Goal: Task Accomplishment & Management: Manage account settings

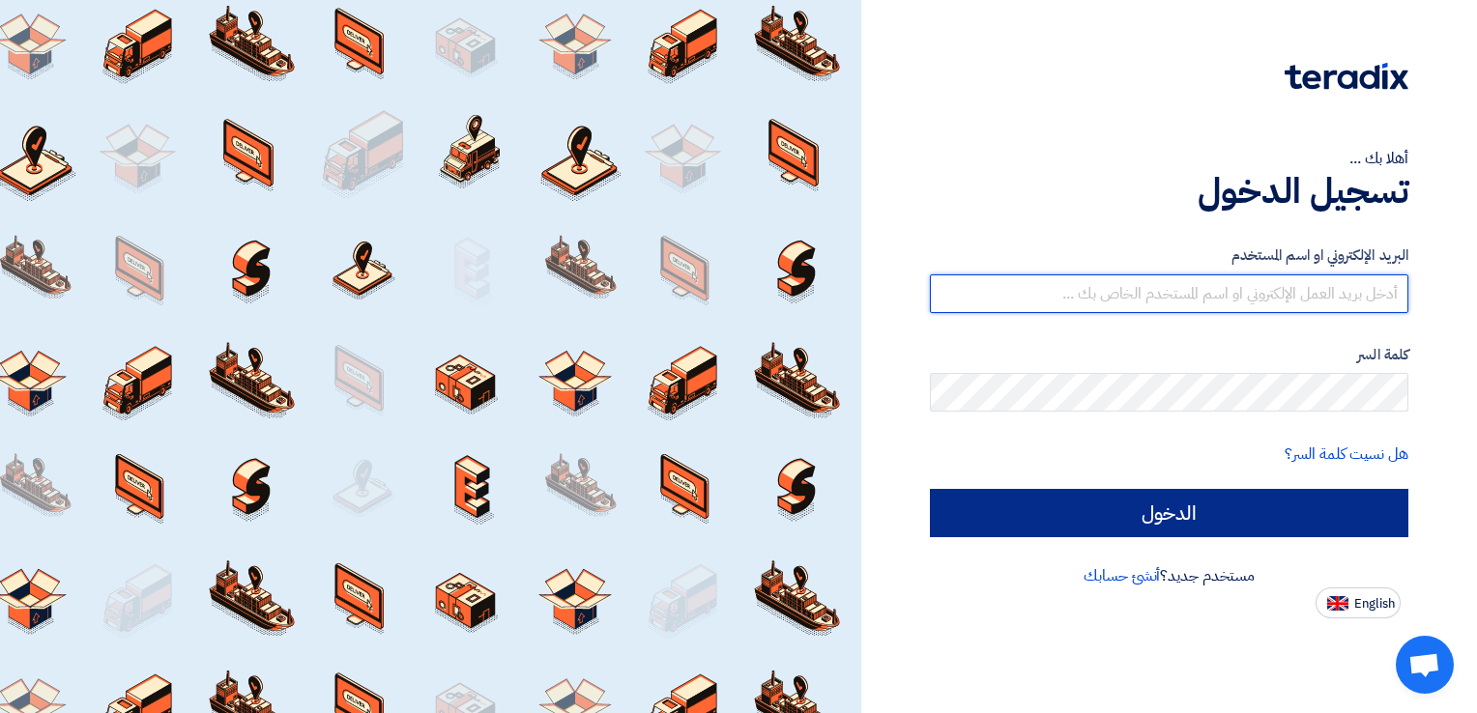
type input "[EMAIL_ADDRESS][DOMAIN_NAME]"
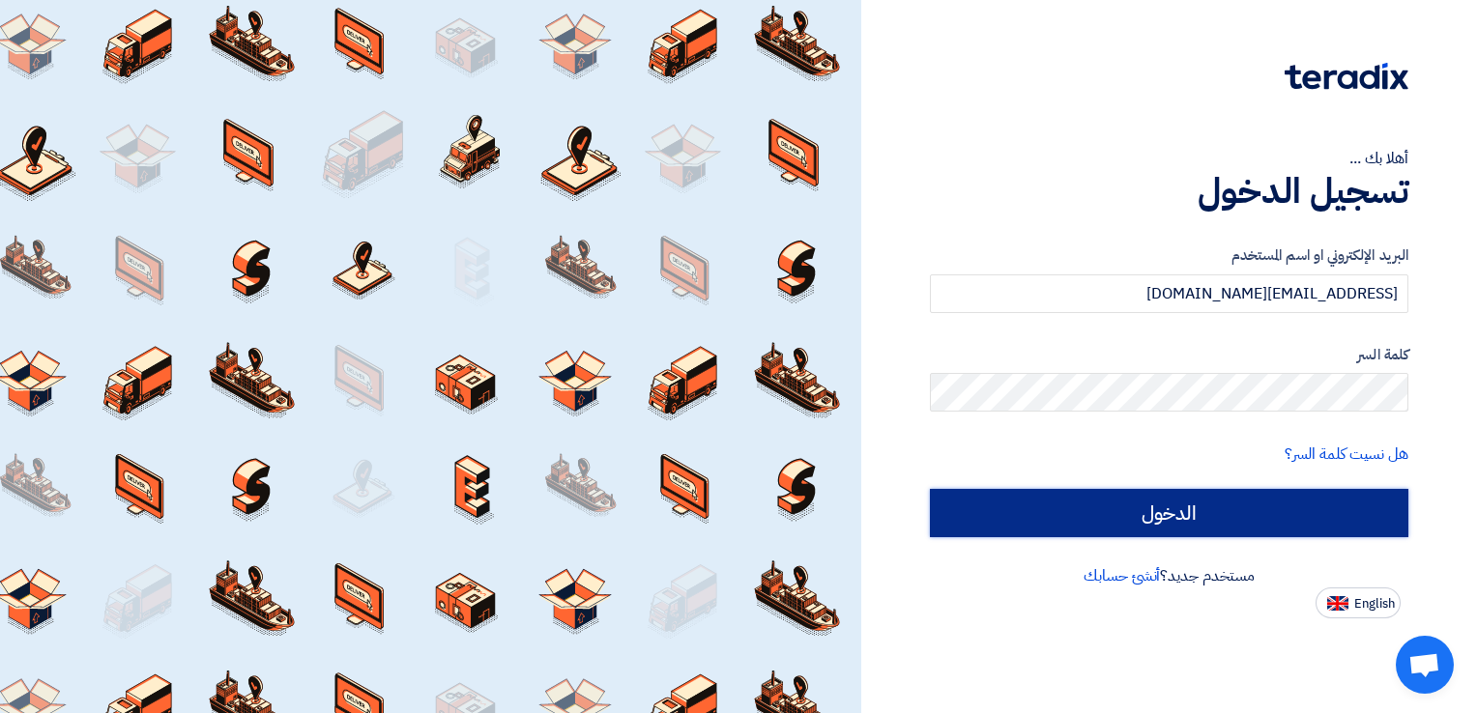
click at [1182, 508] on input "الدخول" at bounding box center [1169, 513] width 478 height 48
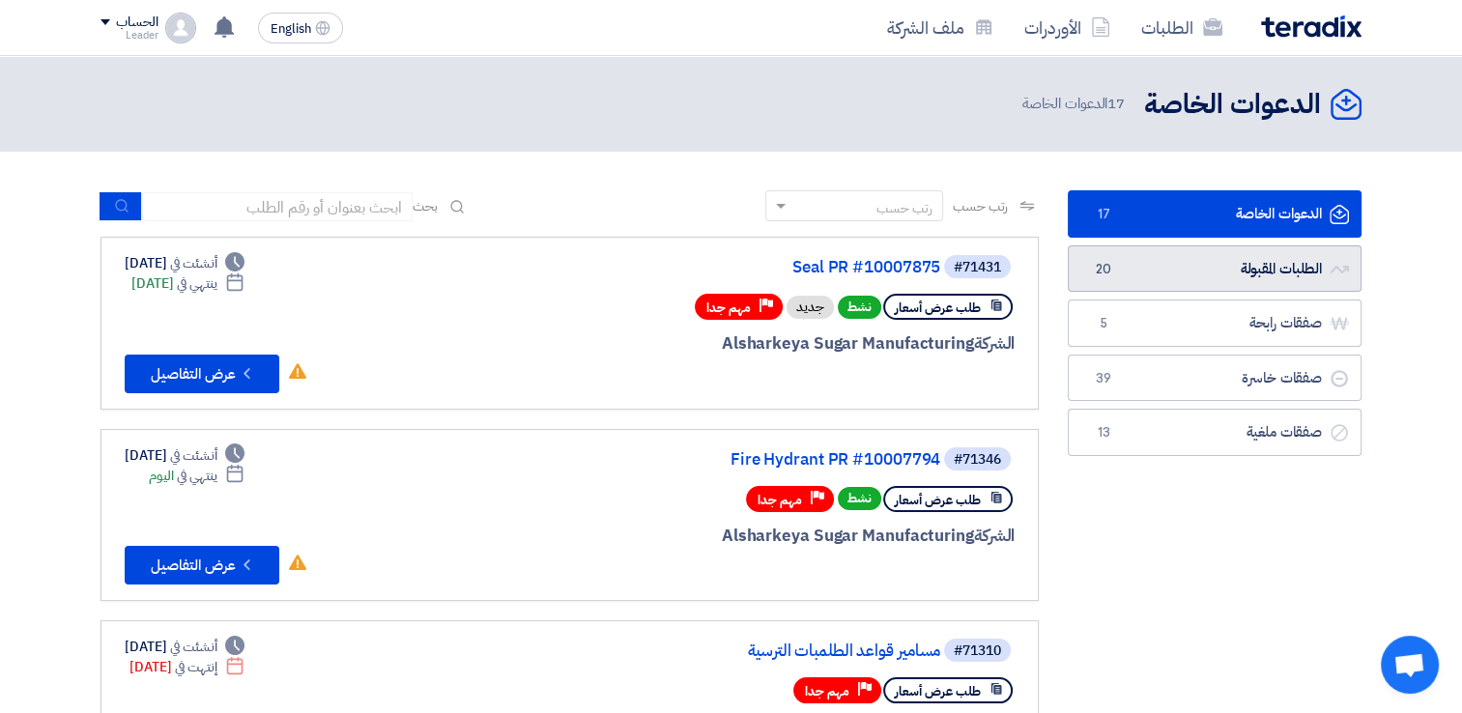
click at [1237, 266] on link "الطلبات المقبولة الطلبات المقبولة 20" at bounding box center [1215, 268] width 294 height 47
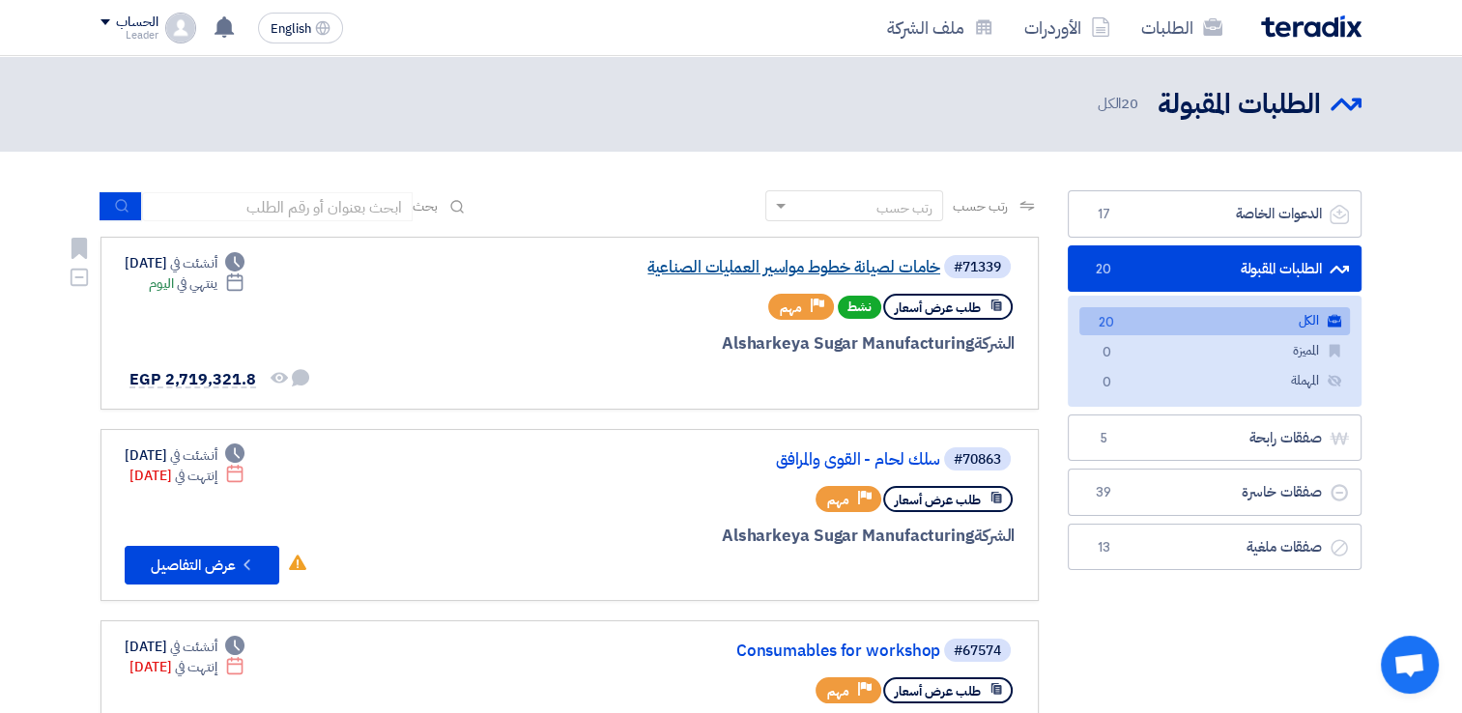
click at [889, 269] on link "خامات لصيانة خطوط مواسير العمليات الصناعية" at bounding box center [747, 267] width 387 height 17
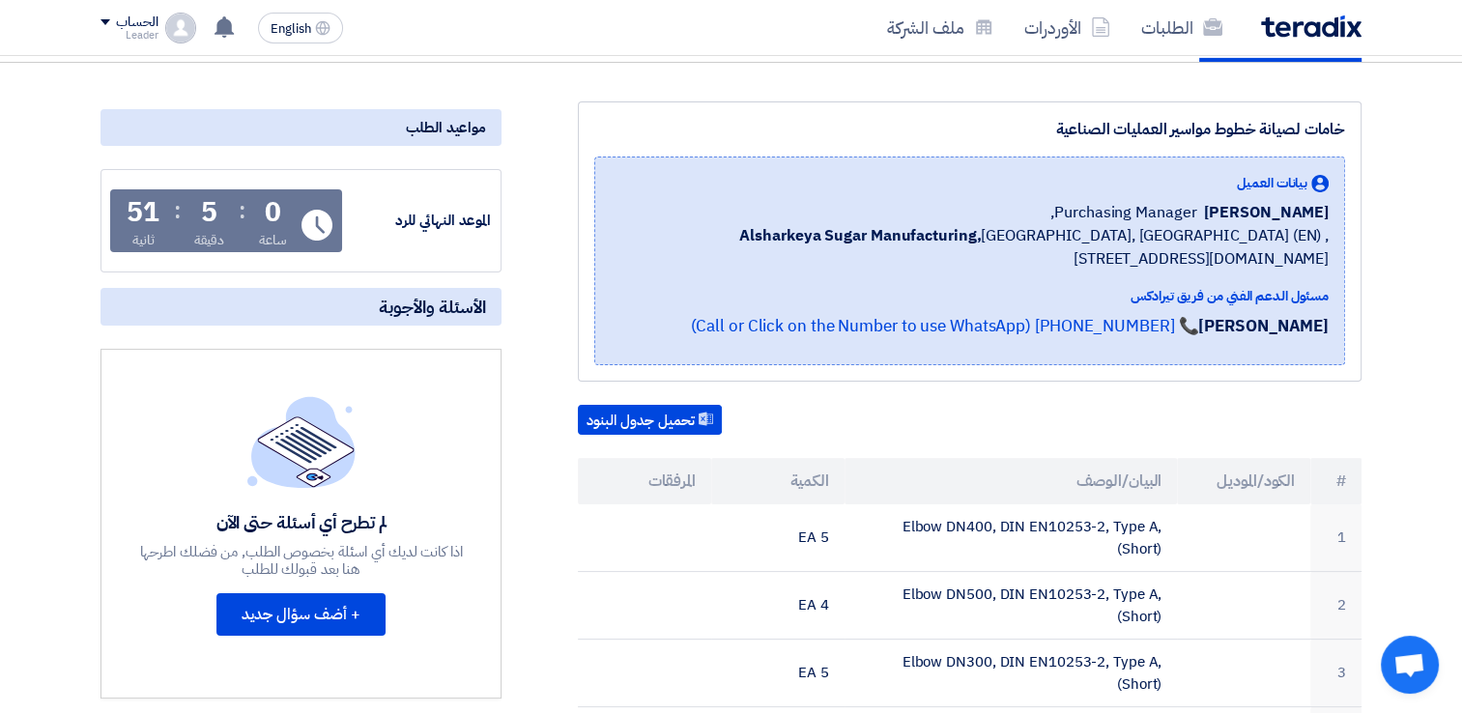
scroll to position [45, 0]
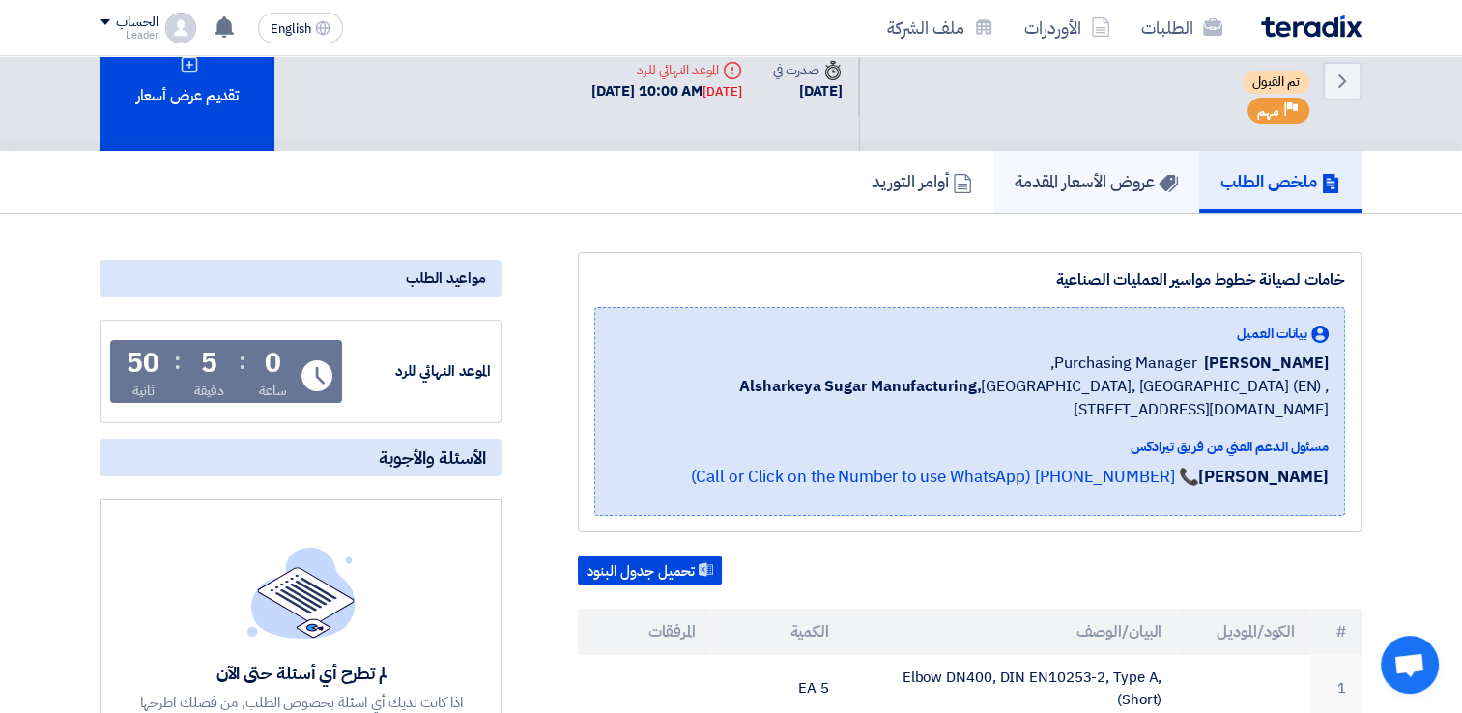
click at [1125, 171] on h5 "عروض الأسعار المقدمة" at bounding box center [1096, 181] width 163 height 22
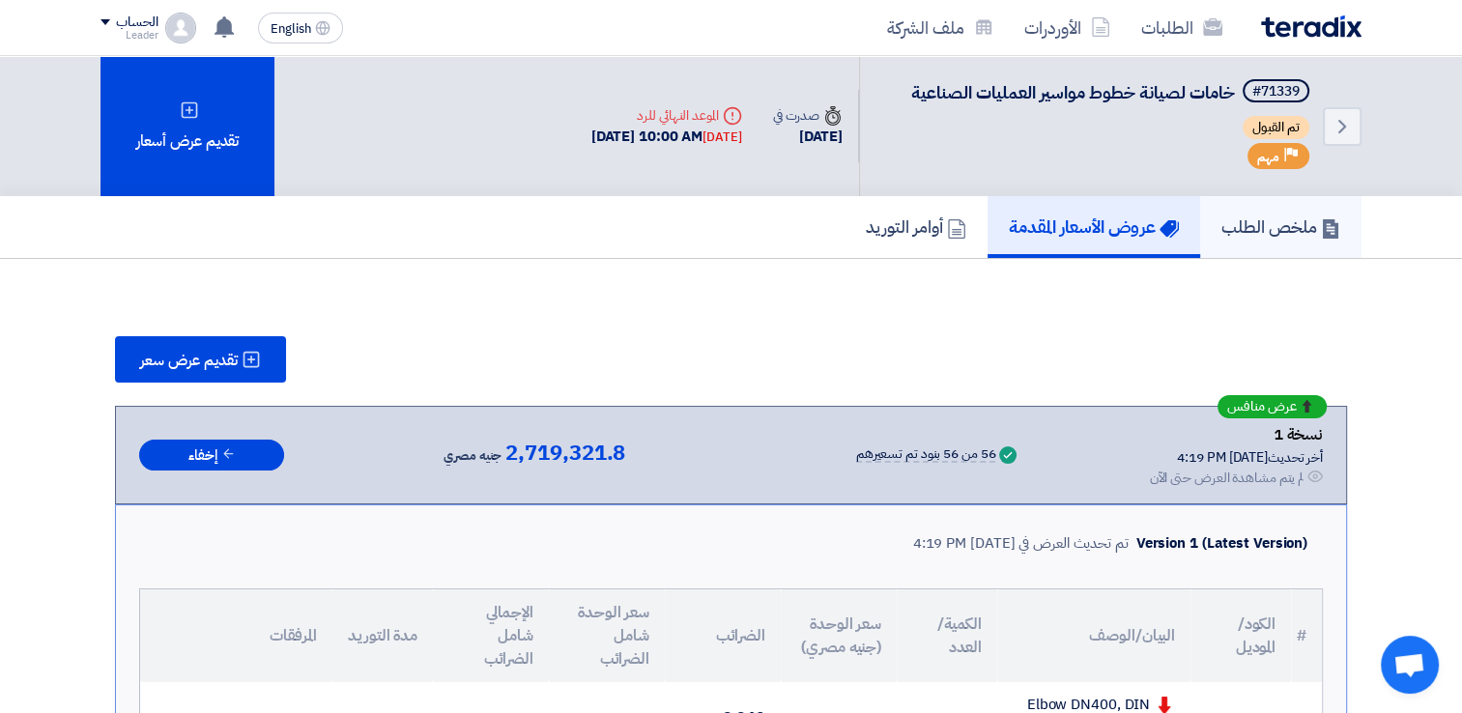
click at [1267, 222] on h5 "ملخص الطلب" at bounding box center [1281, 227] width 119 height 22
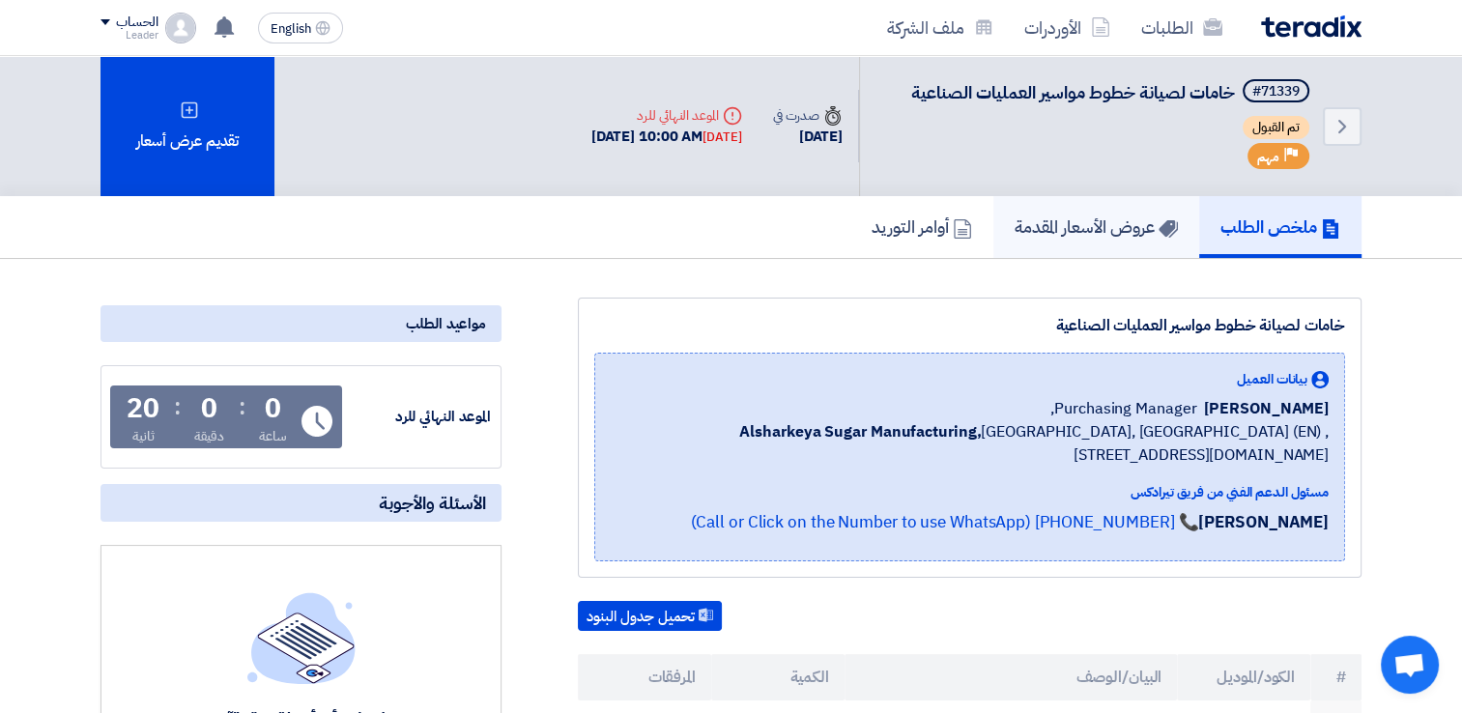
click at [1145, 216] on h5 "عروض الأسعار المقدمة" at bounding box center [1096, 227] width 163 height 22
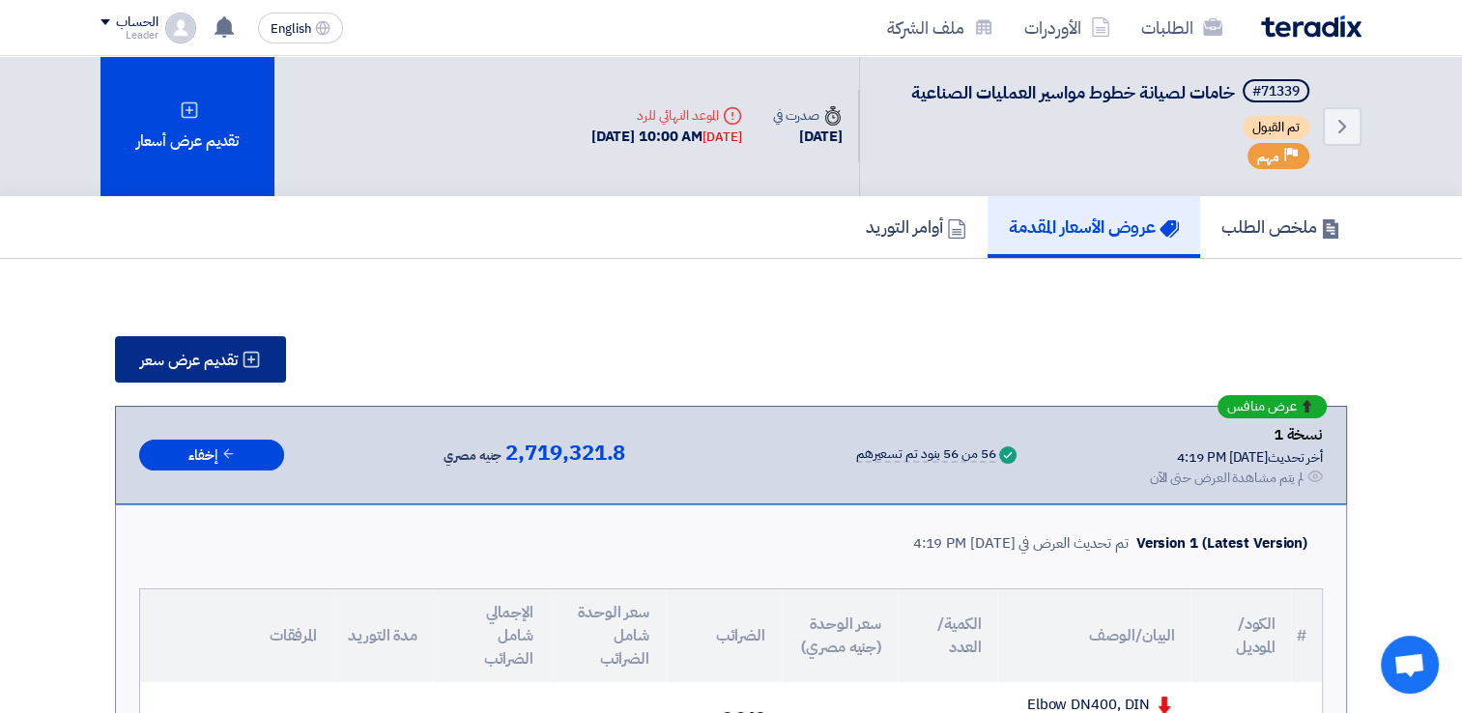
click at [254, 354] on icon at bounding box center [251, 359] width 19 height 19
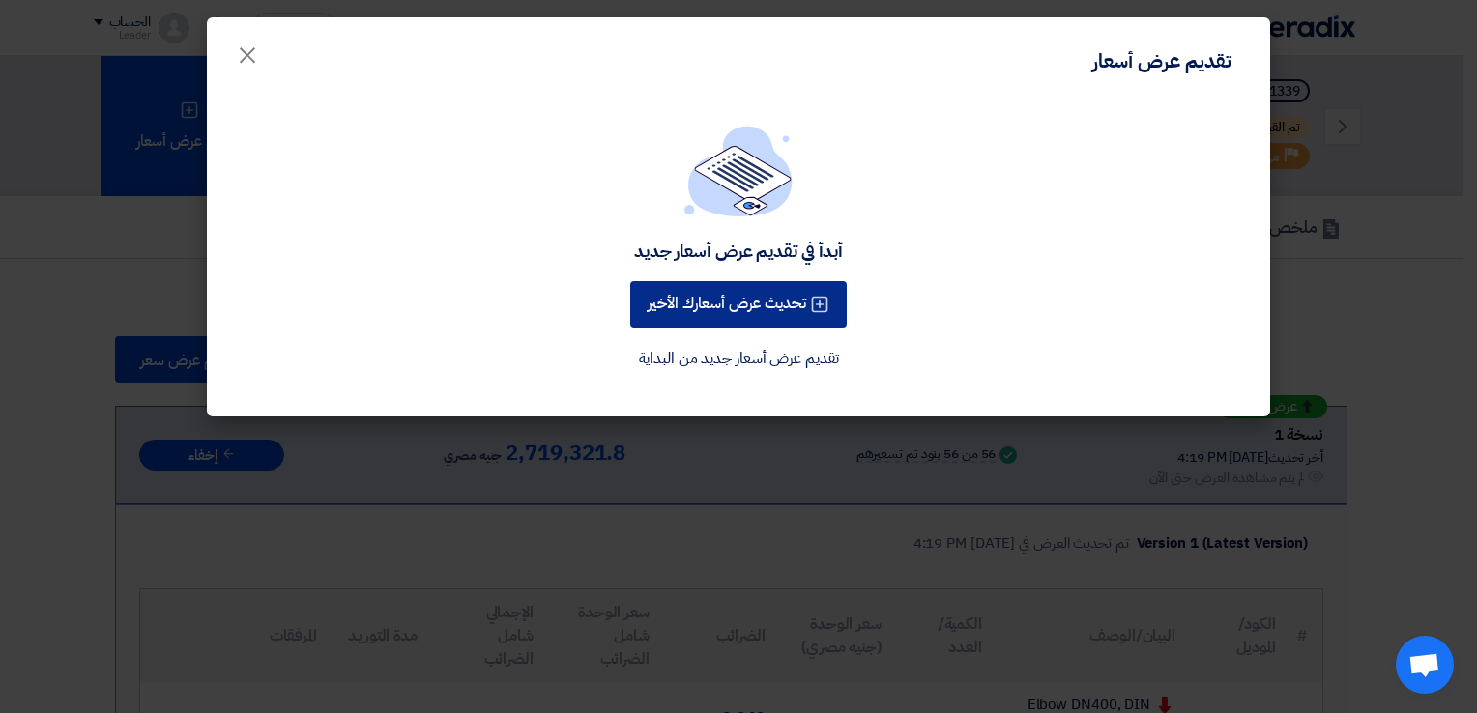
click at [706, 303] on button "تحديث عرض أسعارك الأخير" at bounding box center [738, 304] width 216 height 46
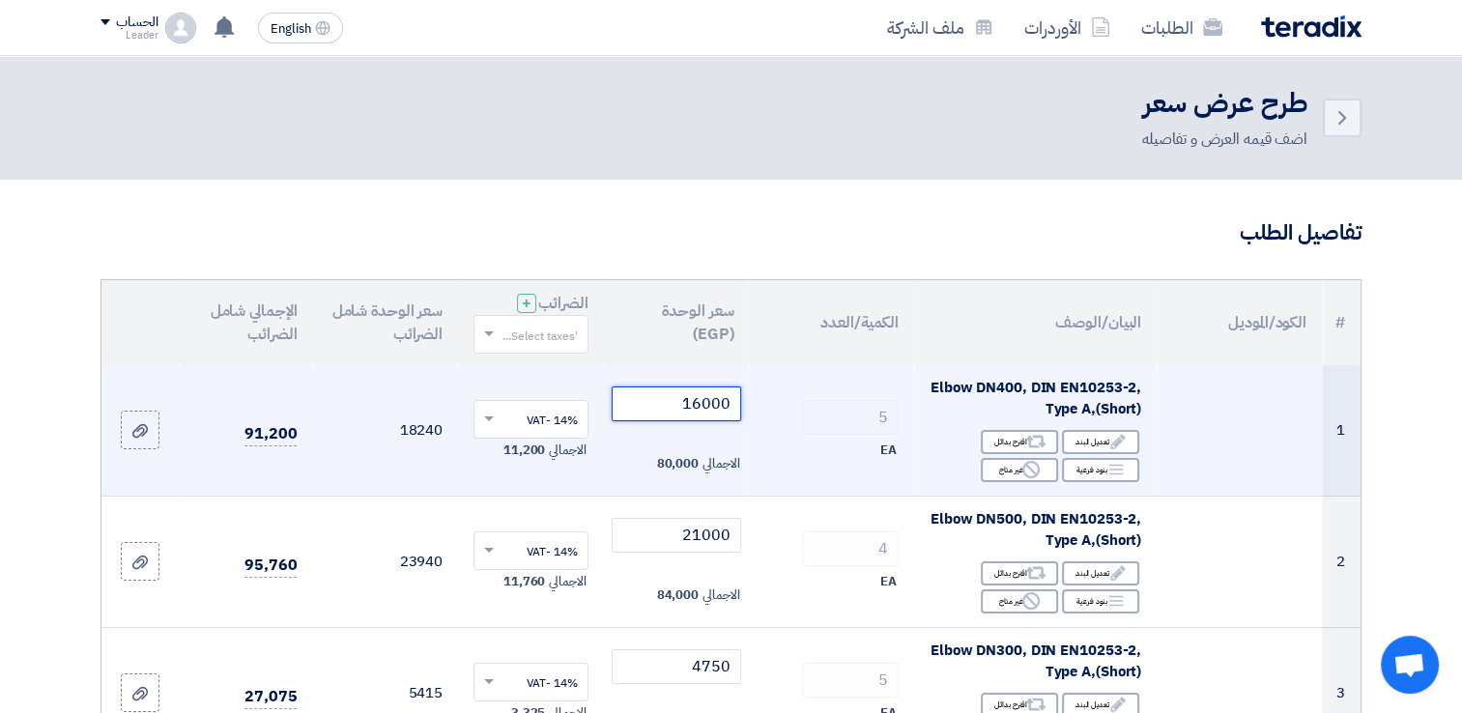
click at [703, 403] on input "16000" at bounding box center [677, 404] width 130 height 35
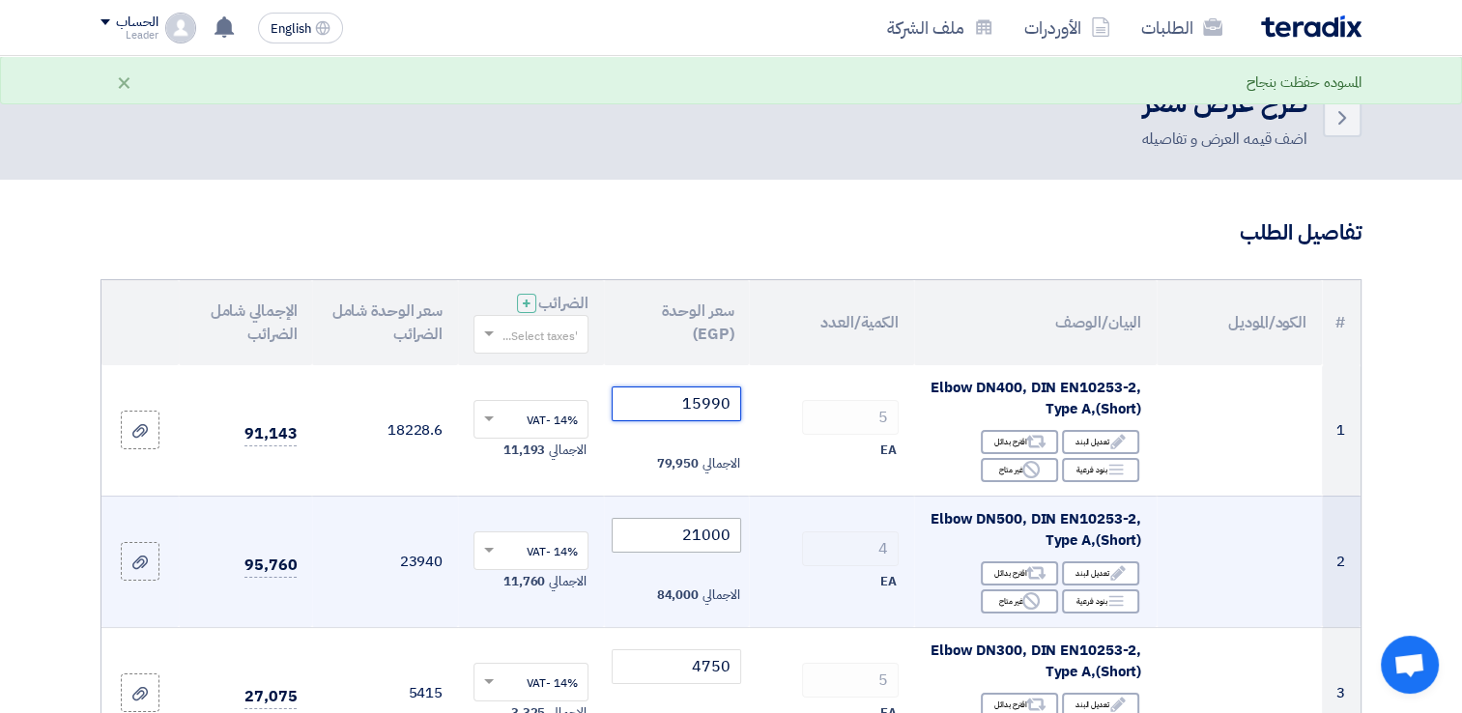
type input "15990"
click at [680, 537] on input "21000" at bounding box center [677, 535] width 130 height 35
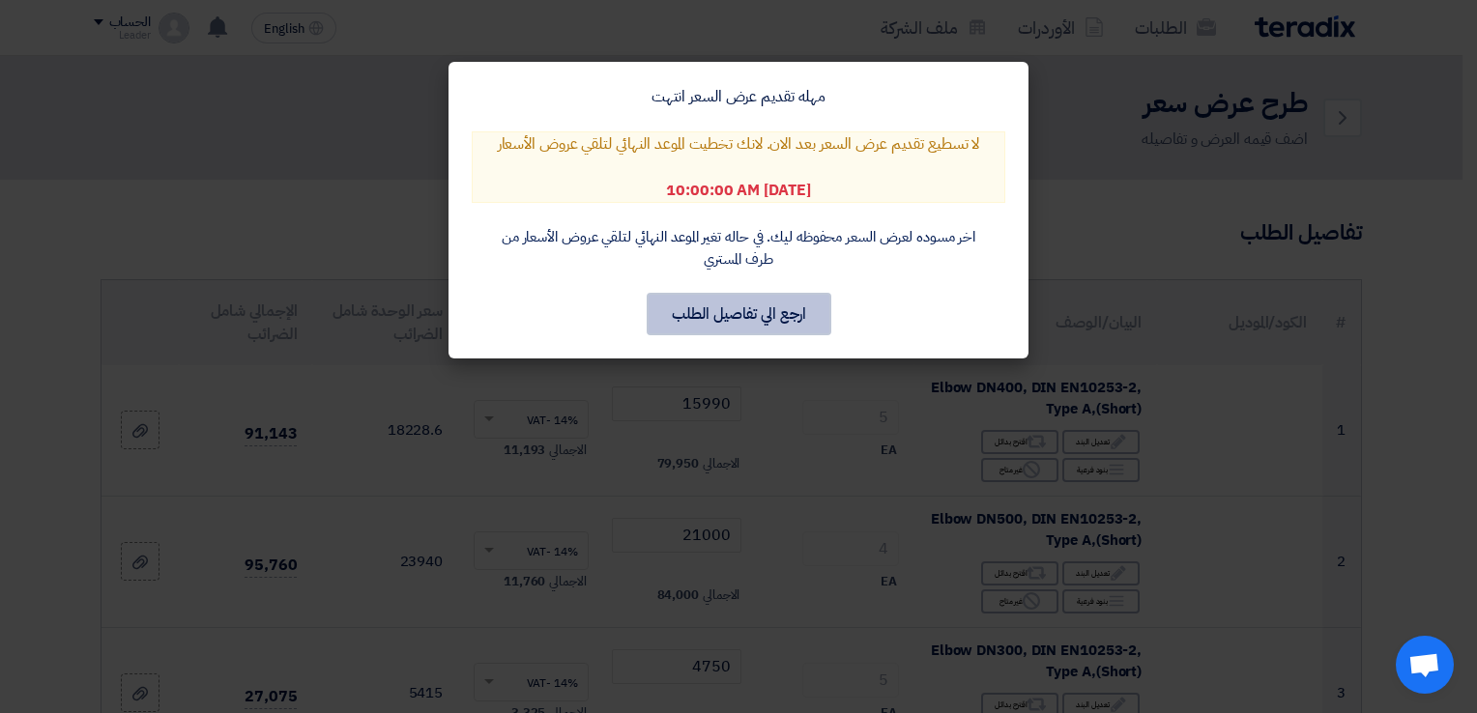
click at [775, 320] on button "ارجع الي تفاصيل الطلب" at bounding box center [739, 314] width 185 height 43
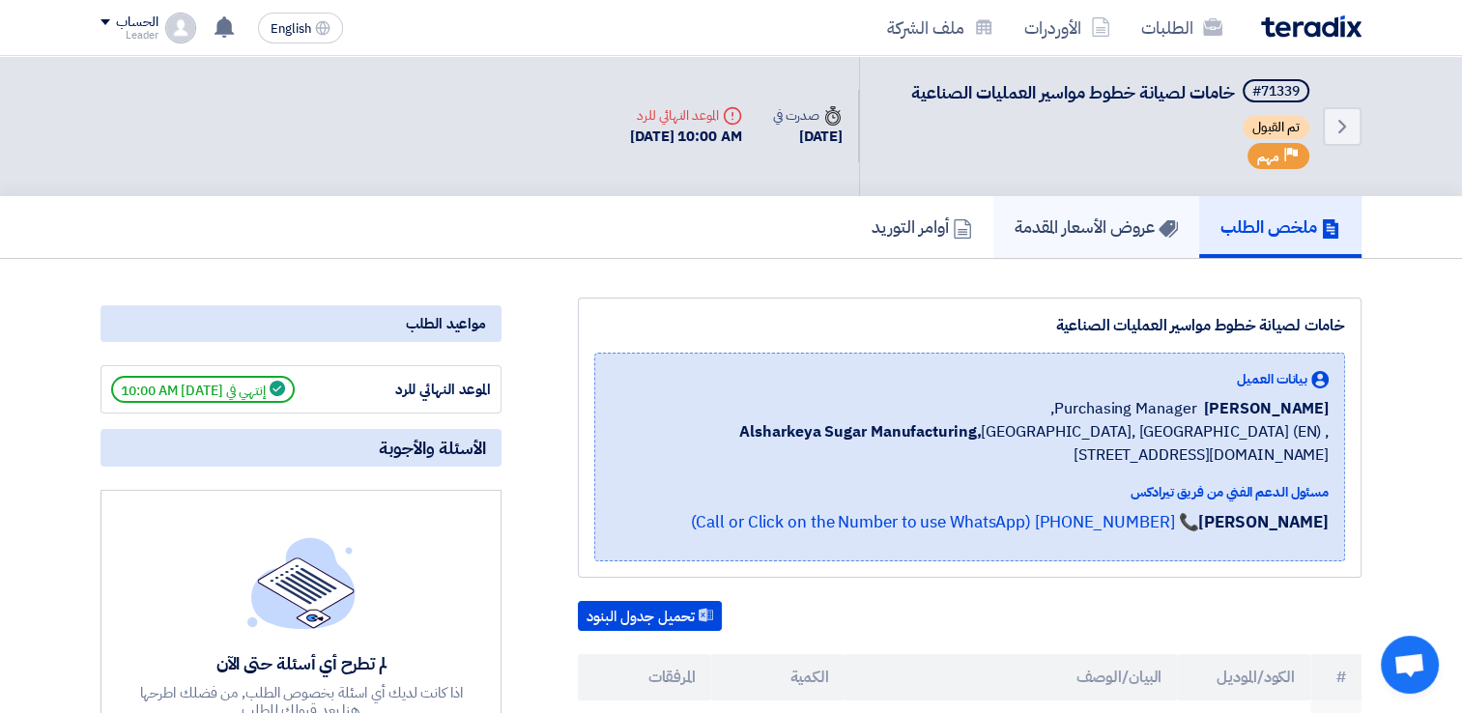
click at [1125, 208] on link "عروض الأسعار المقدمة" at bounding box center [1097, 227] width 206 height 62
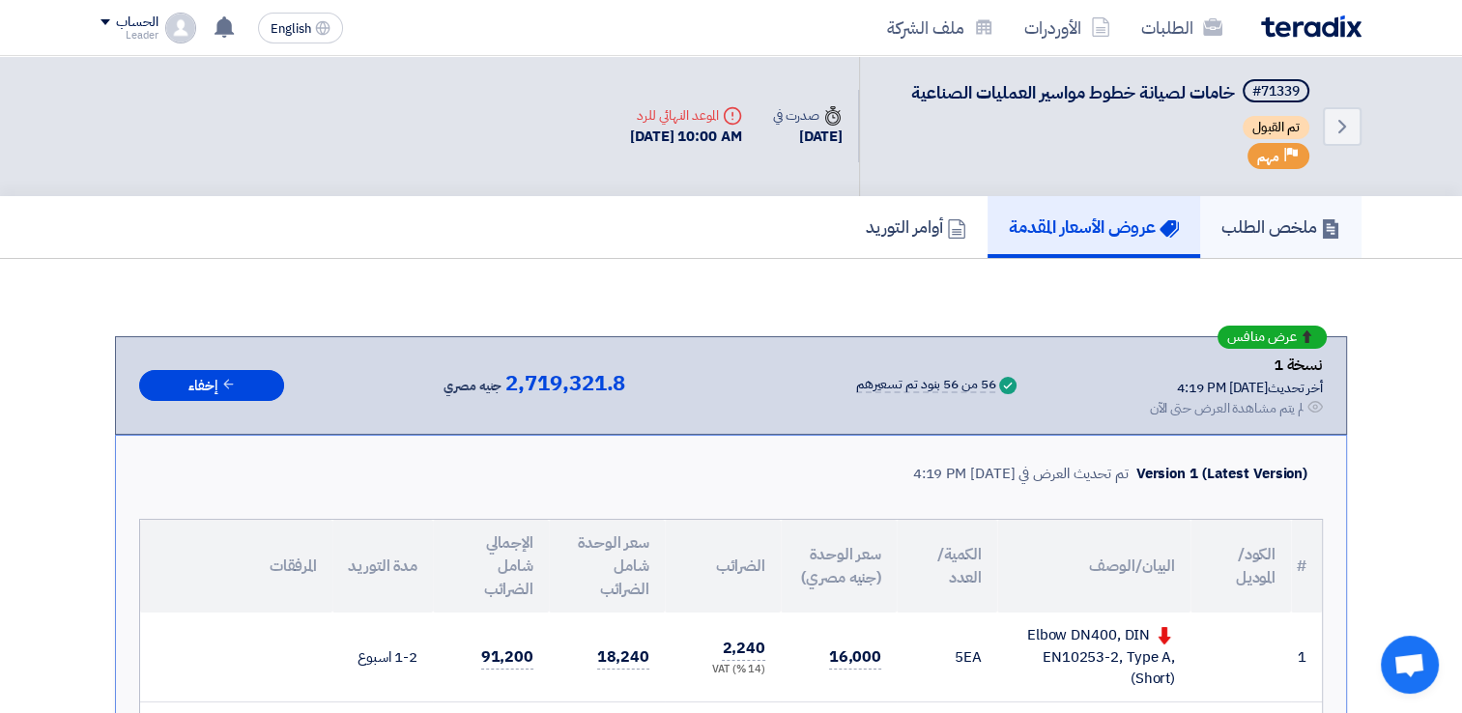
click at [1299, 237] on h5 "ملخص الطلب" at bounding box center [1281, 227] width 119 height 22
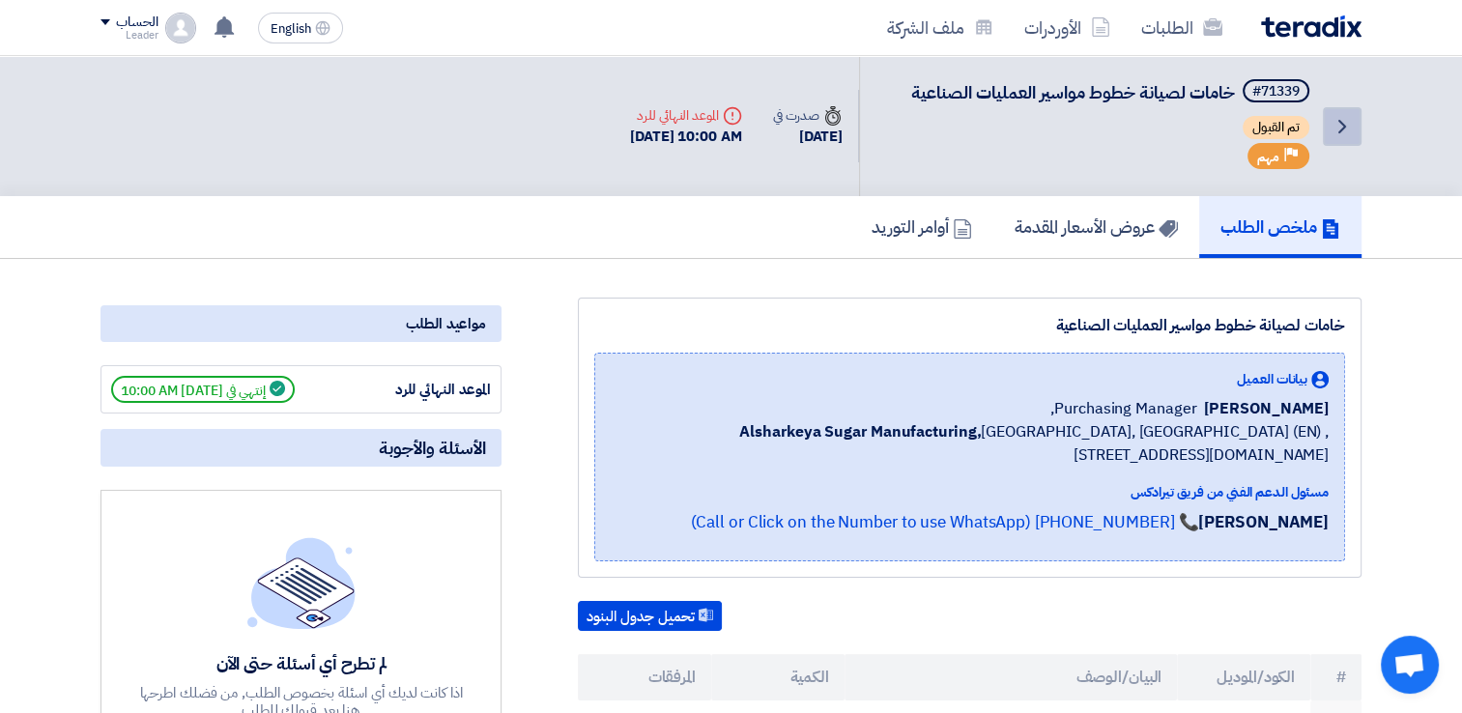
click at [1343, 124] on use at bounding box center [1343, 127] width 8 height 14
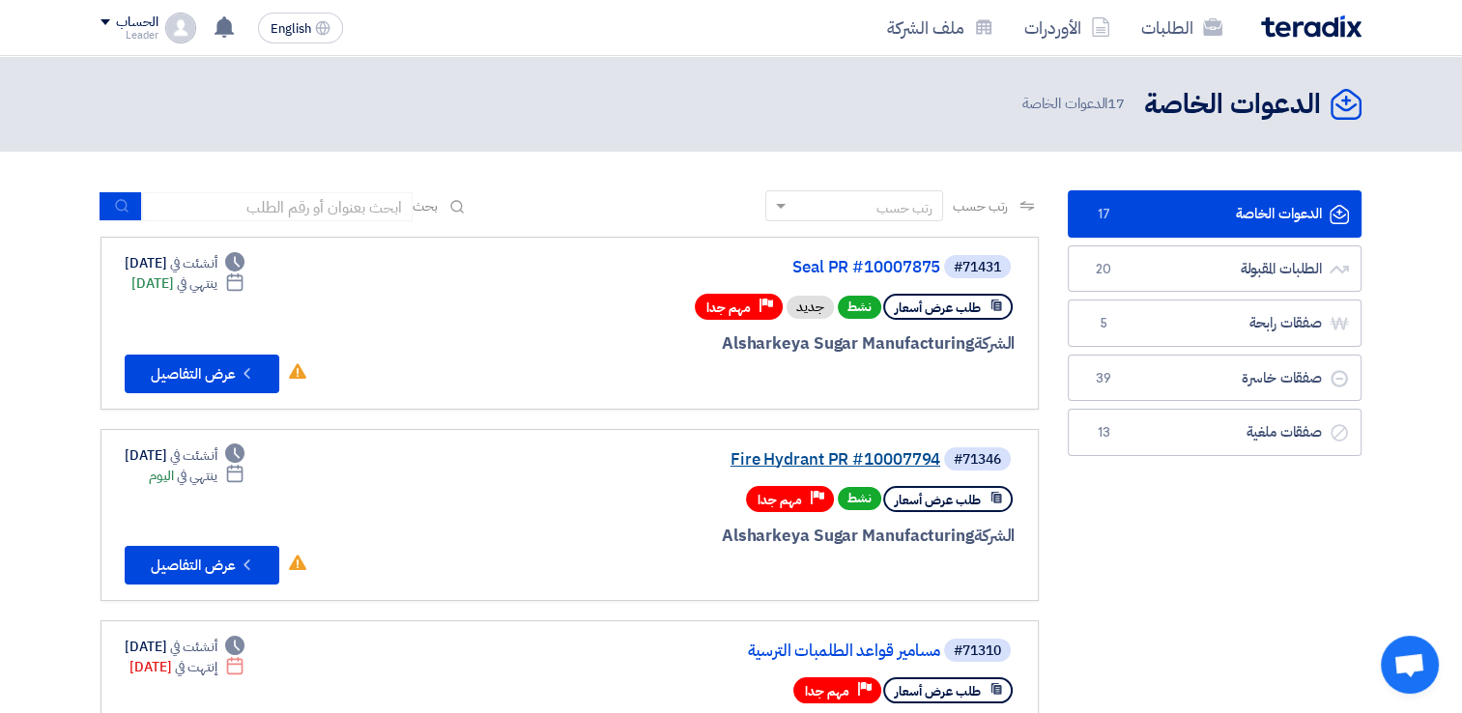
click at [816, 457] on link "Fire Hydrant PR #10007794" at bounding box center [747, 459] width 387 height 17
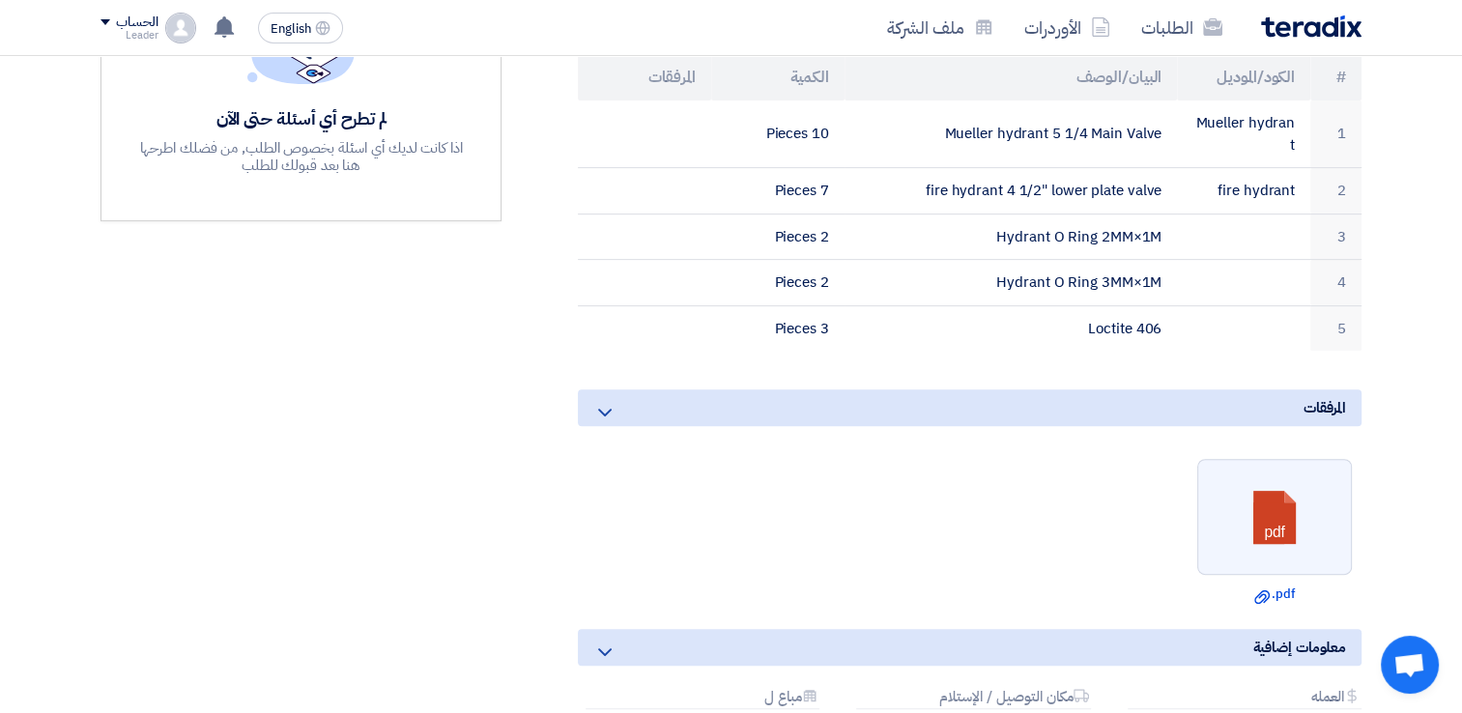
scroll to position [637, 0]
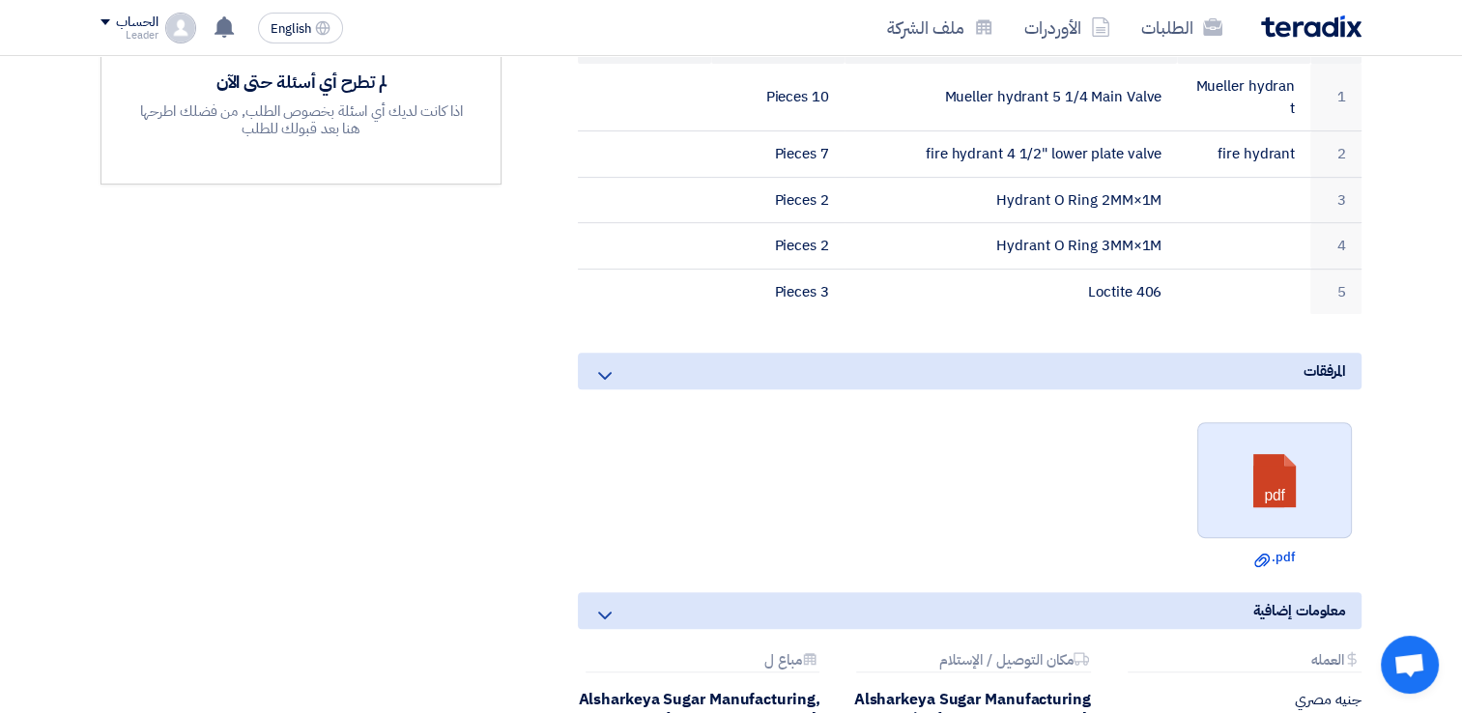
click at [1319, 433] on link at bounding box center [1275, 481] width 155 height 116
click at [1411, 326] on section "Fire Hydrant PR #10007794 بيانات العميل [PERSON_NAME] Procurement Supervisor, A…" at bounding box center [731, 274] width 1462 height 1304
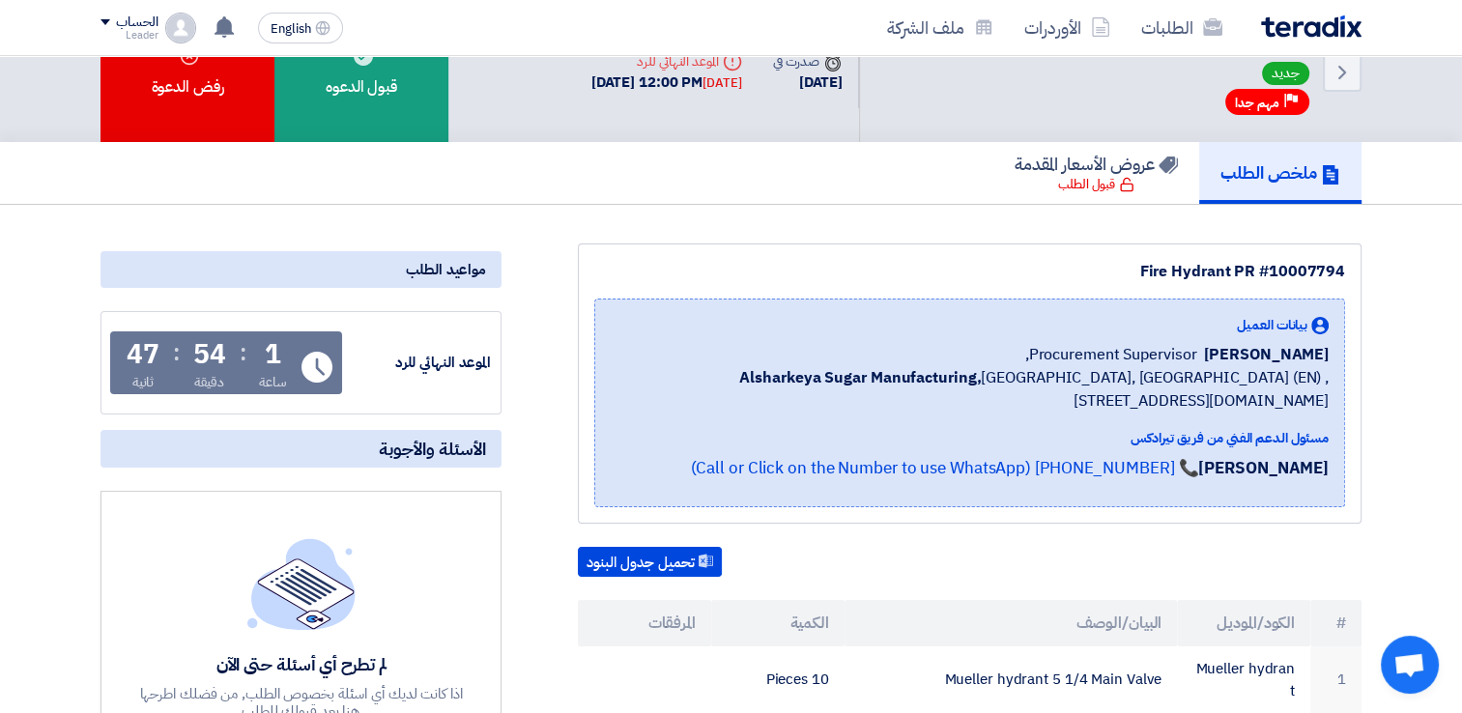
scroll to position [57, 0]
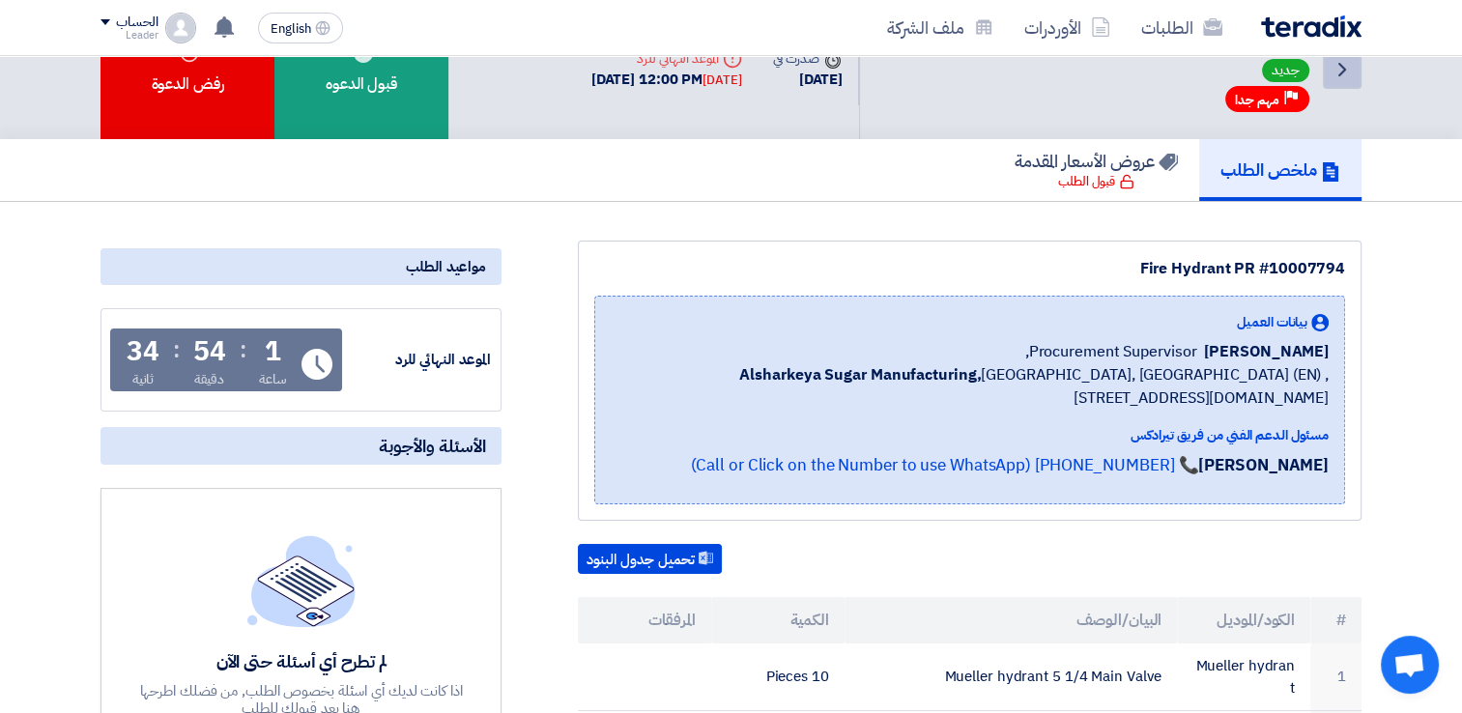
click at [1342, 72] on icon "Back" at bounding box center [1342, 69] width 23 height 23
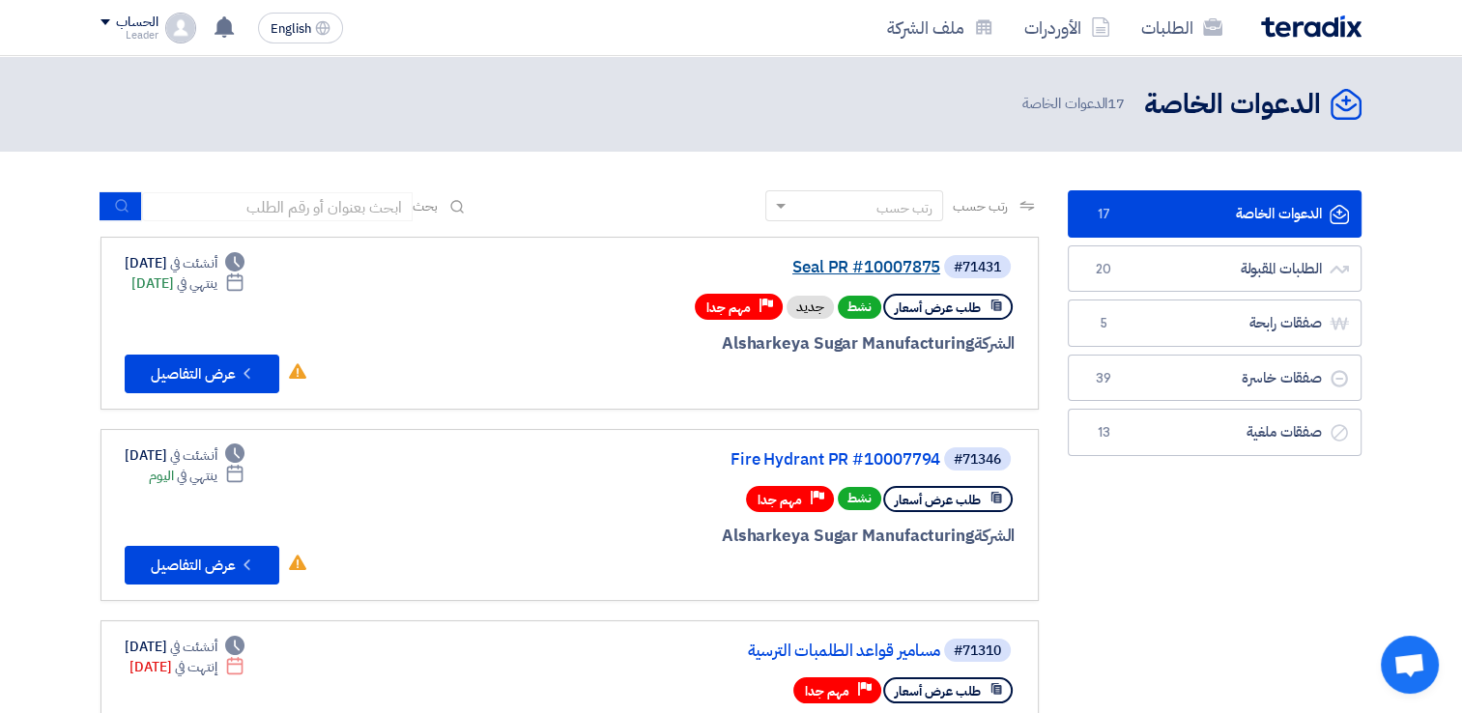
click at [901, 260] on link "Seal PR #10007875" at bounding box center [747, 267] width 387 height 17
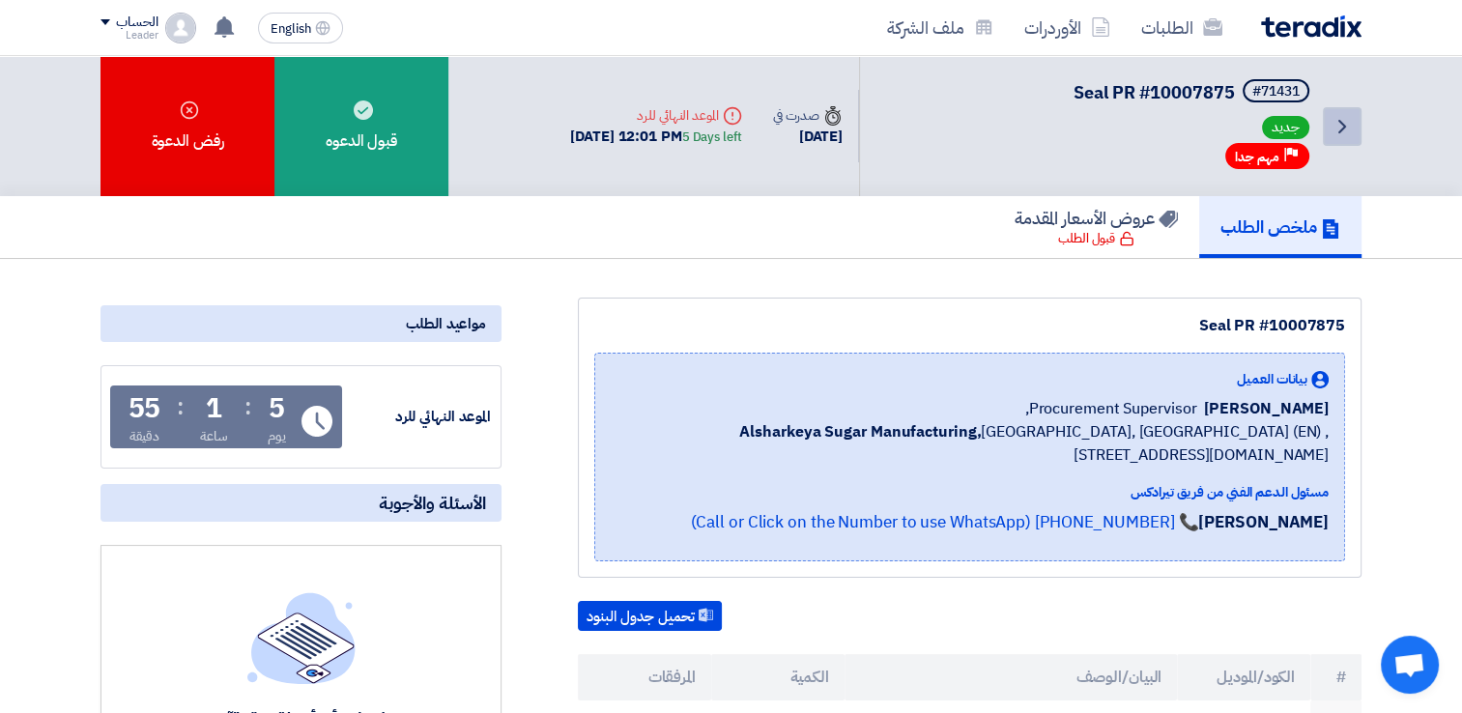
click at [1350, 122] on icon "Back" at bounding box center [1342, 126] width 23 height 23
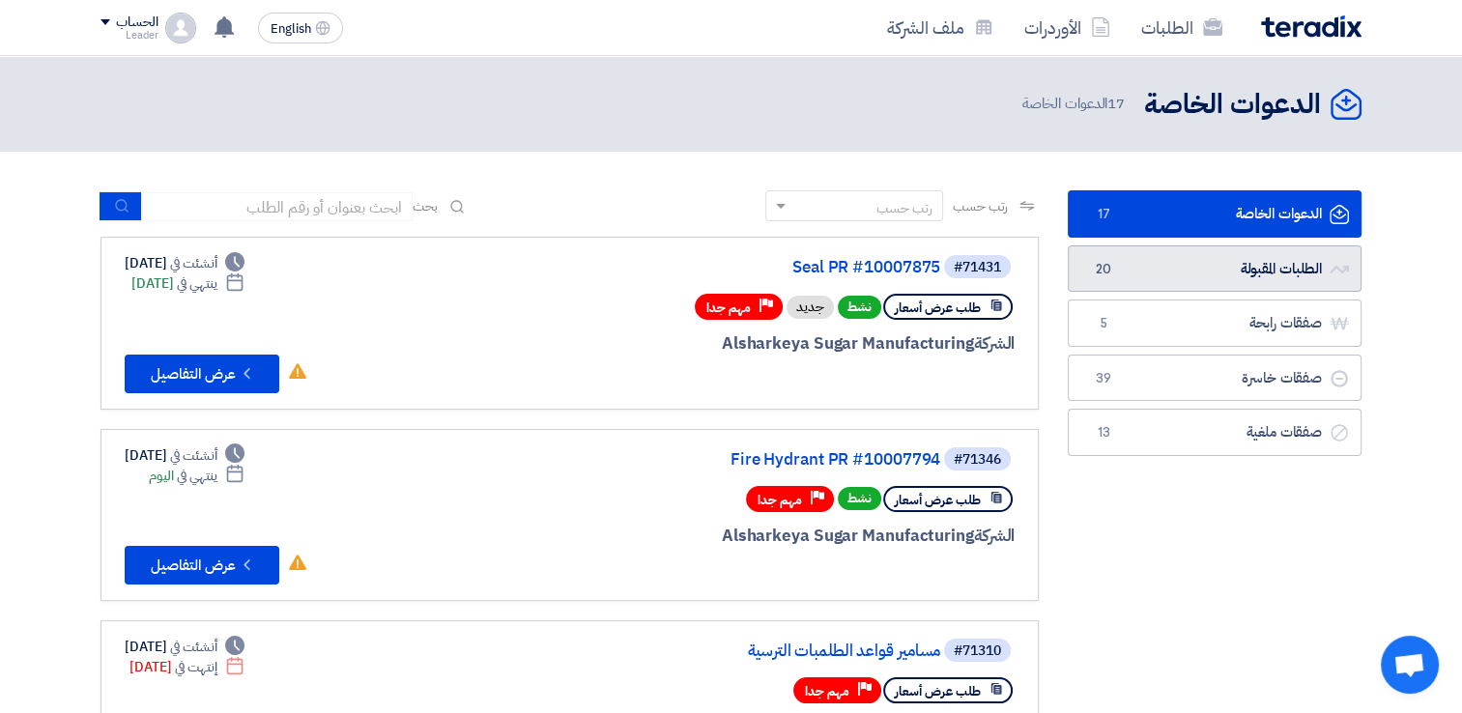
click at [1160, 265] on link "الطلبات المقبولة الطلبات المقبولة 20" at bounding box center [1215, 268] width 294 height 47
